Goal: Information Seeking & Learning: Learn about a topic

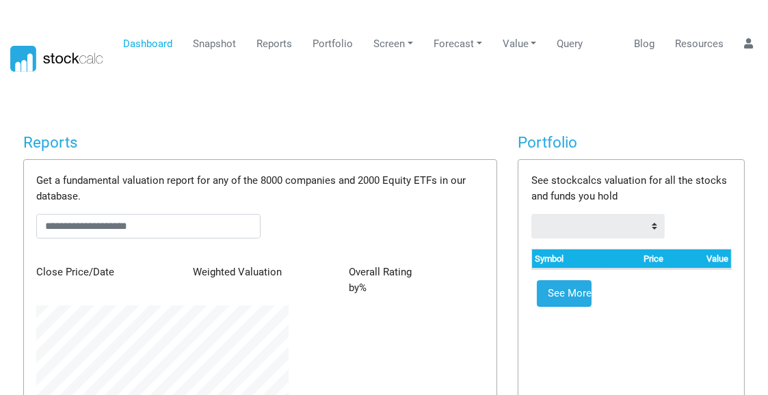
scroll to position [683447, 683299]
click at [210, 40] on link "Snapshot" at bounding box center [214, 44] width 53 height 26
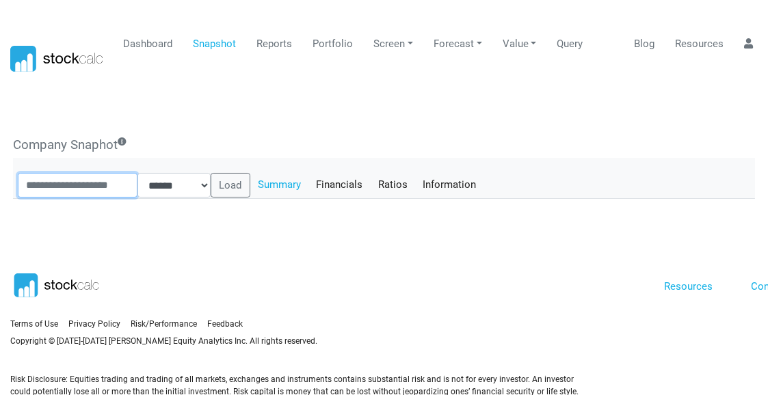
click at [91, 173] on input "text" at bounding box center [78, 185] width 120 height 25
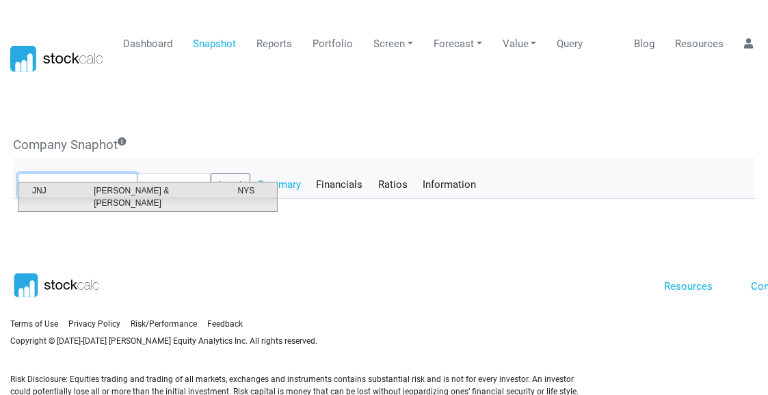
click at [104, 191] on span "[PERSON_NAME] & [PERSON_NAME]" at bounding box center [155, 197] width 144 height 25
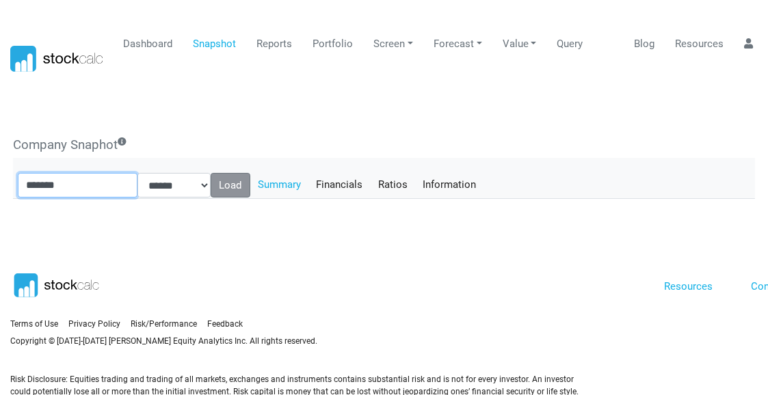
type input "*******"
click at [242, 173] on button "Load" at bounding box center [231, 185] width 40 height 25
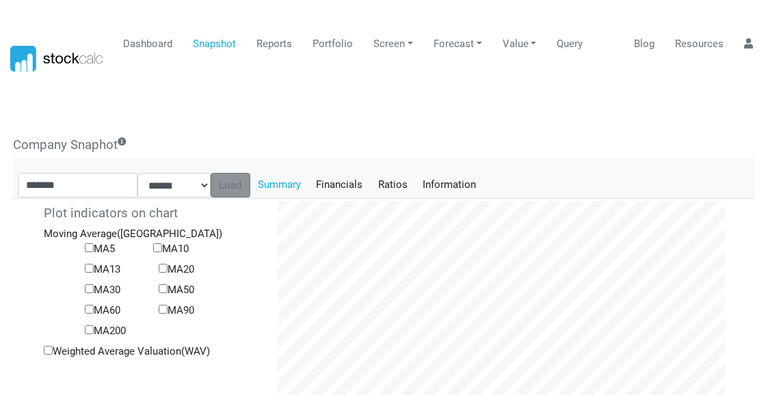
scroll to position [224, 468]
click at [356, 173] on link "Financials" at bounding box center [339, 184] width 62 height 23
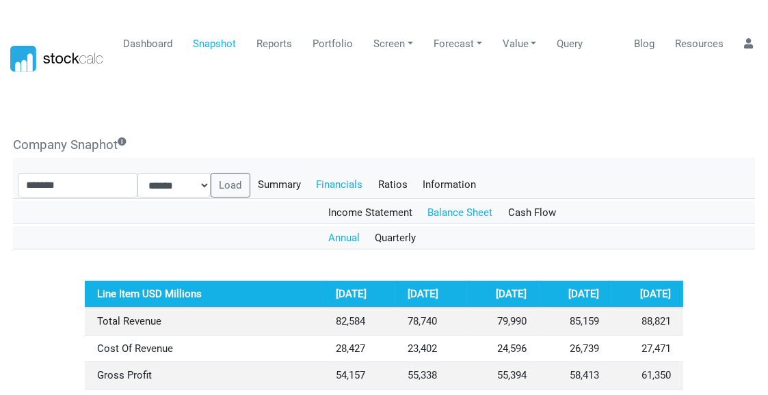
click at [461, 201] on link "Balance Sheet" at bounding box center [460, 212] width 81 height 23
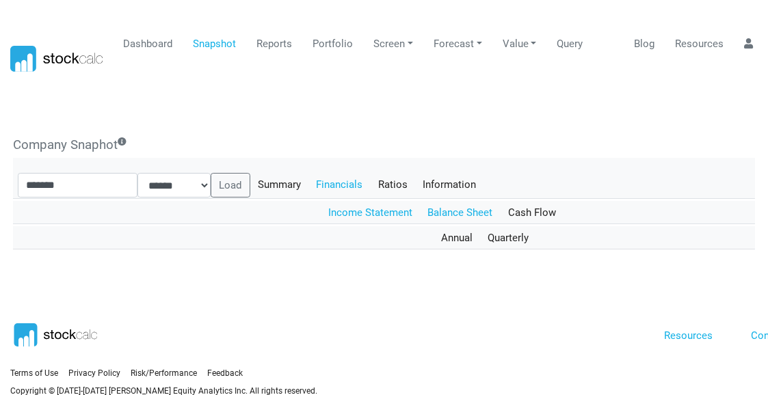
click at [372, 201] on link "Income Statement" at bounding box center [371, 212] width 100 height 23
click at [342, 226] on link "Annual" at bounding box center [344, 237] width 47 height 23
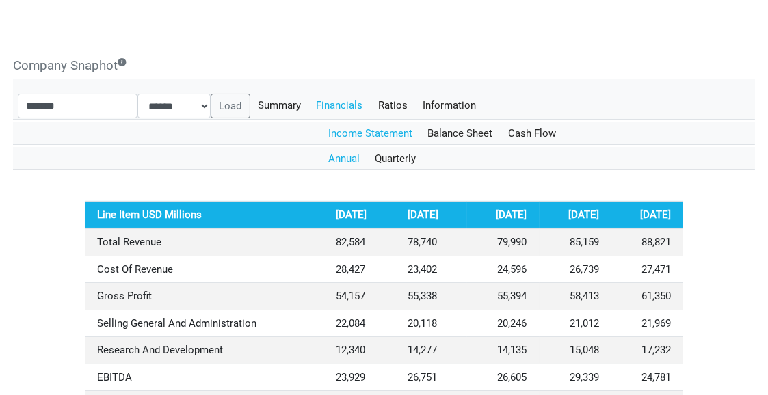
scroll to position [68, 0]
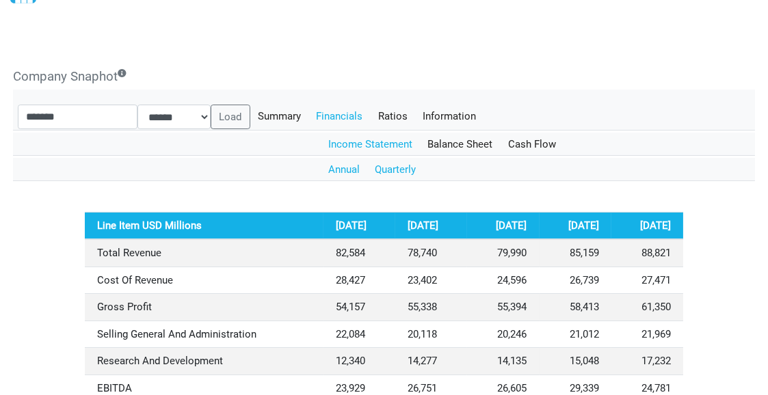
click at [397, 158] on link "Quarterly" at bounding box center [395, 169] width 57 height 23
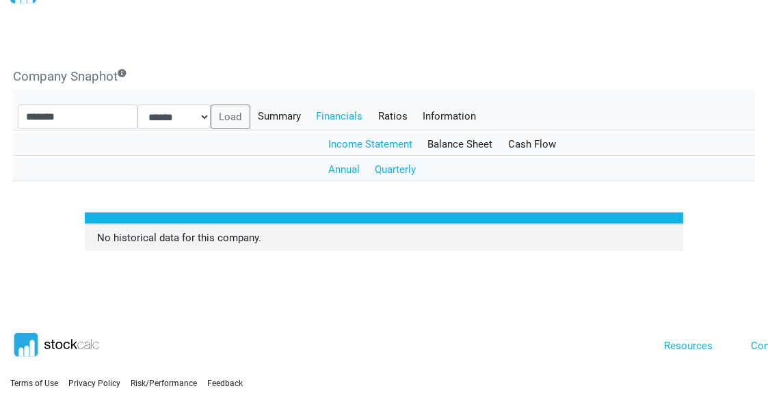
click at [338, 158] on link "Annual" at bounding box center [344, 169] width 47 height 23
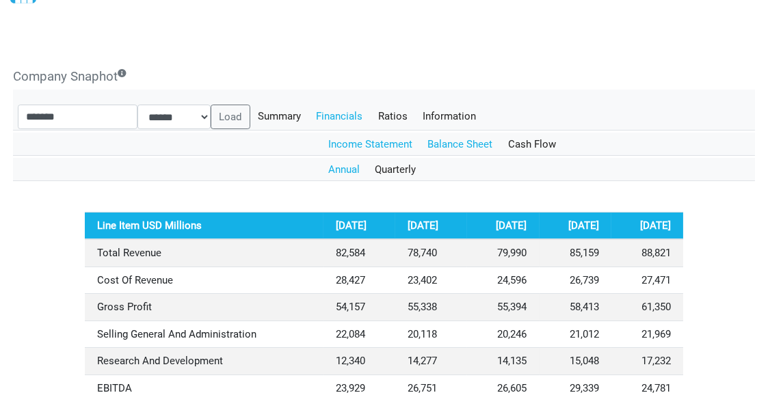
click at [453, 133] on link "Balance Sheet" at bounding box center [460, 144] width 81 height 23
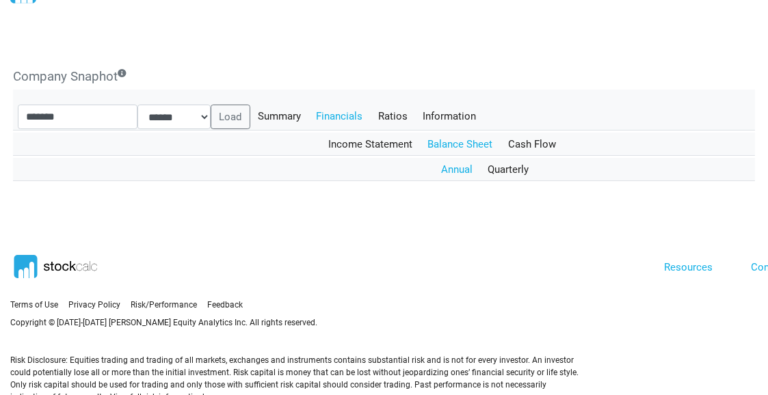
click at [454, 158] on link "Annual" at bounding box center [456, 169] width 47 height 23
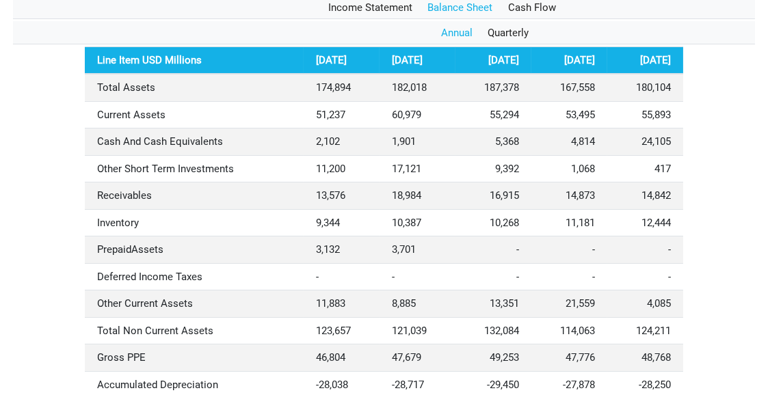
scroll to position [0, 0]
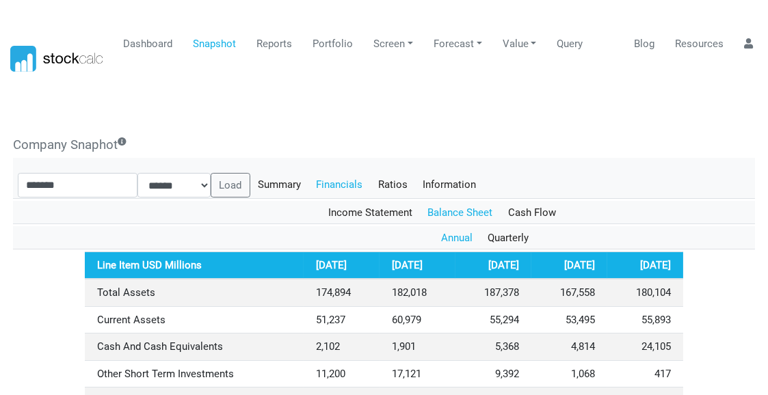
click at [547, 111] on body "Dashboard Snapshot Reports Portfolio Screen Stock Screener Sector ETF Industry …" at bounding box center [384, 197] width 768 height 395
click at [509, 226] on link "Quarterly" at bounding box center [508, 237] width 57 height 23
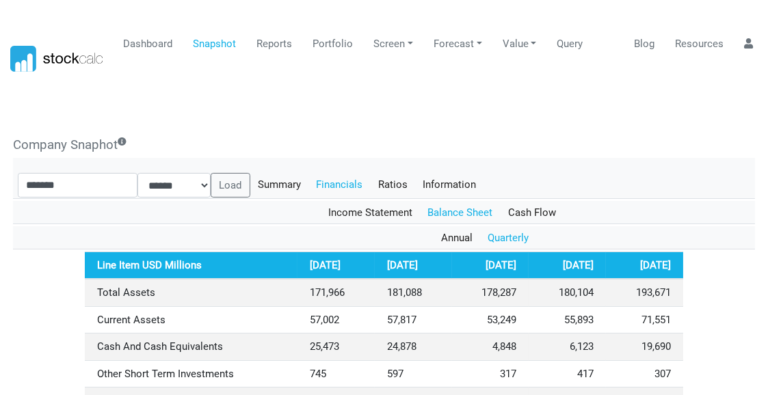
click at [468, 96] on body "Dashboard Snapshot Reports Portfolio Screen Stock Screener Sector ETF Industry …" at bounding box center [384, 197] width 768 height 395
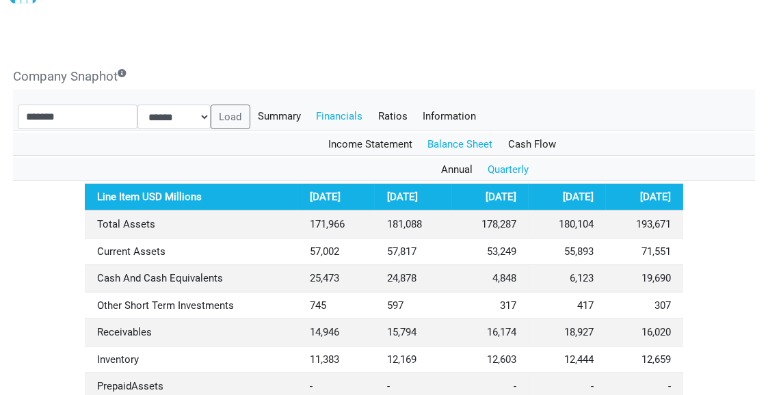
click at [506, 69] on h5 "Company Snaphot" at bounding box center [384, 77] width 742 height 16
